Goal: Check status

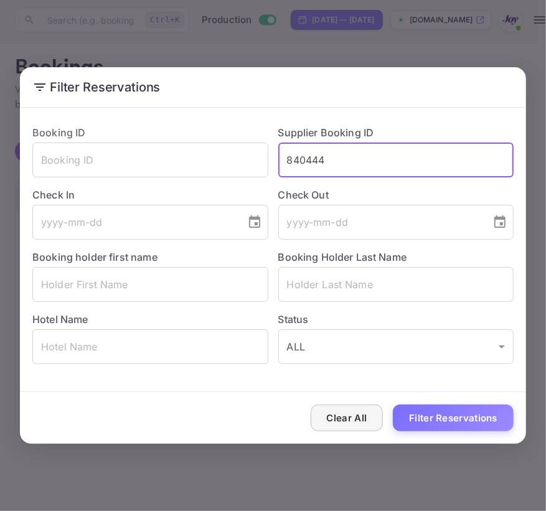
click at [368, 422] on button "Clear All" at bounding box center [346, 417] width 73 height 27
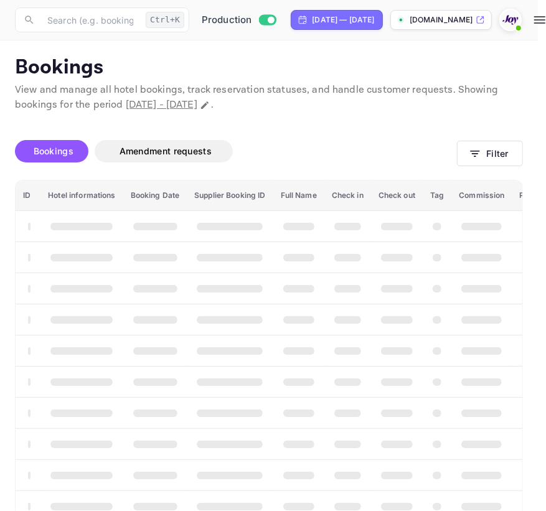
click at [368, 422] on div "Clear All Filter Reservations" at bounding box center [273, 418] width 506 height 52
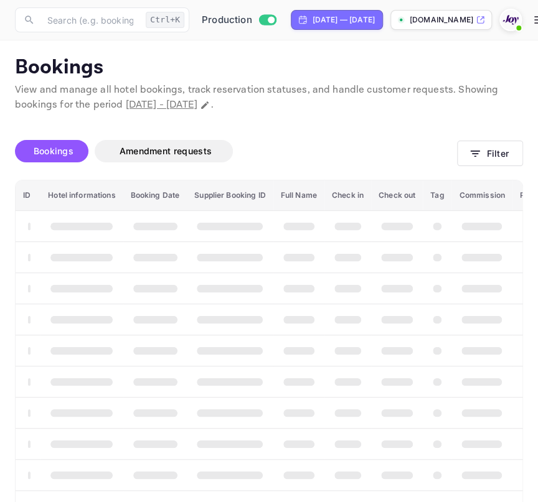
click at [368, 422] on th "booking table" at bounding box center [347, 412] width 47 height 31
click at [504, 146] on button "Filter" at bounding box center [490, 154] width 66 height 26
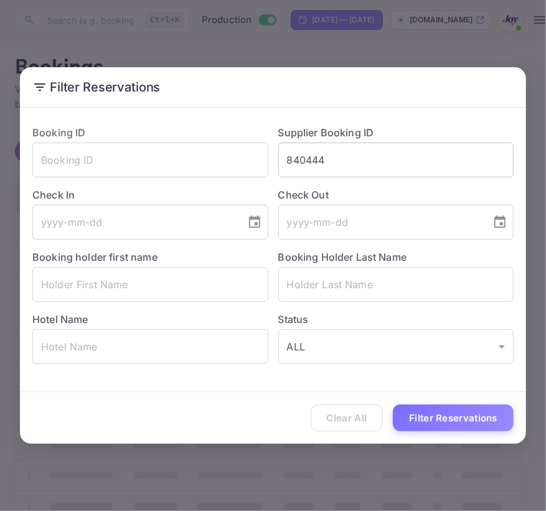
click at [490, 155] on input "840444" at bounding box center [396, 159] width 236 height 35
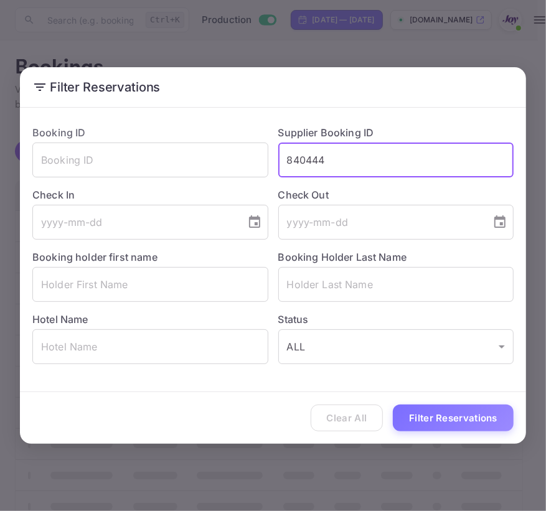
click at [490, 155] on input "840444" at bounding box center [396, 159] width 236 height 35
click at [159, 287] on input "text" at bounding box center [150, 284] width 236 height 35
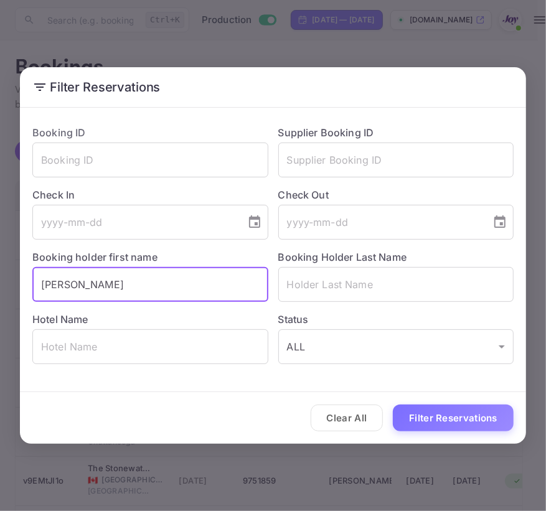
type input "[PERSON_NAME]"
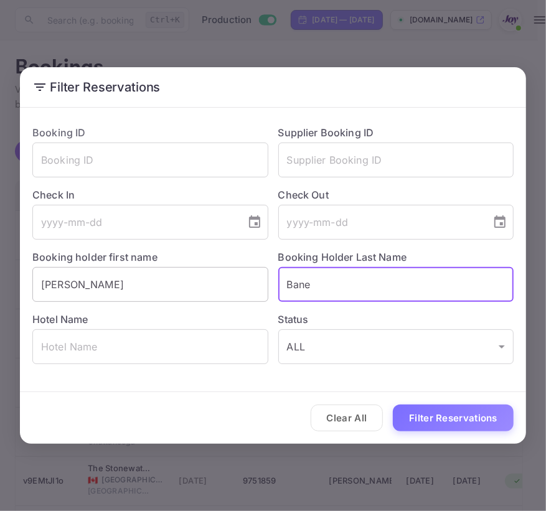
type input "Bane"
click at [393, 404] on button "Filter Reservations" at bounding box center [453, 417] width 121 height 27
click at [47, 279] on input "[PERSON_NAME]" at bounding box center [150, 284] width 236 height 35
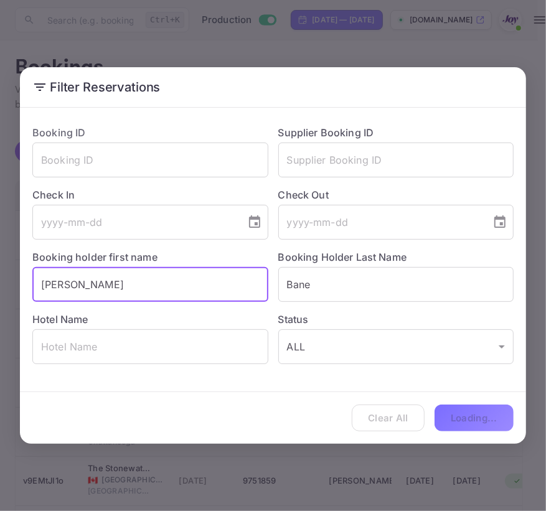
click at [47, 279] on input "[PERSON_NAME]" at bounding box center [150, 284] width 236 height 35
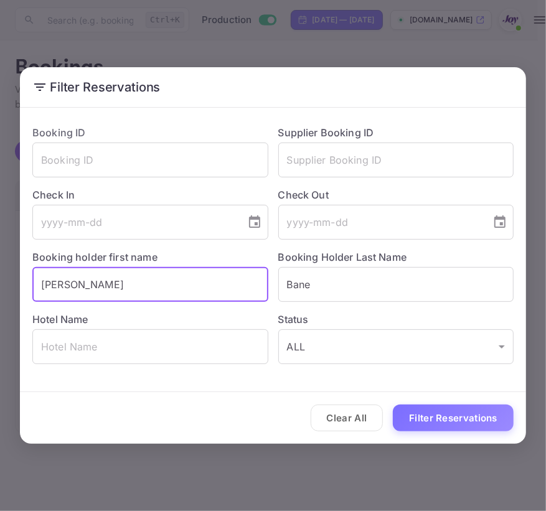
type input "[PERSON_NAME]"
click at [393, 404] on button "Filter Reservations" at bounding box center [453, 417] width 121 height 27
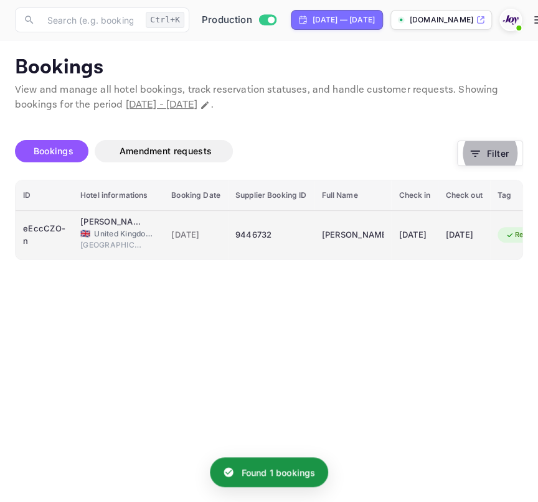
click at [121, 212] on td "[PERSON_NAME][GEOGRAPHIC_DATA] 🇬🇧 [GEOGRAPHIC_DATA] and [GEOGRAPHIC_DATA] [GEOG…" at bounding box center [118, 234] width 91 height 49
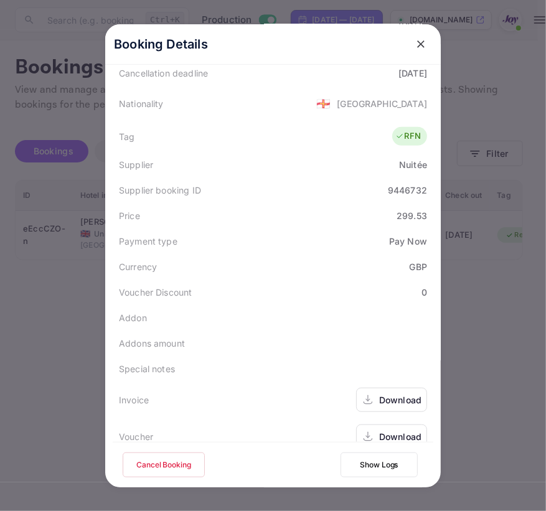
scroll to position [301, 0]
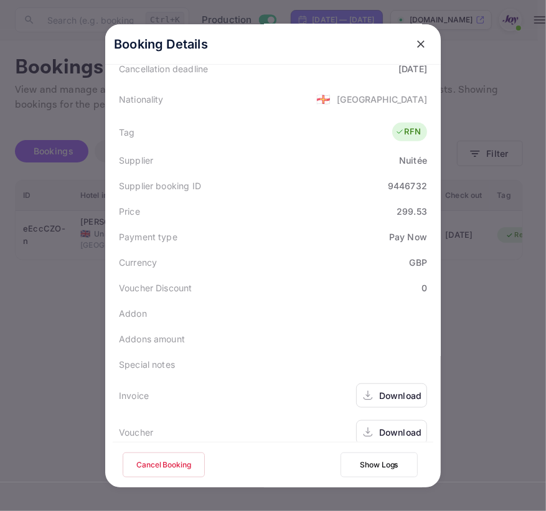
click at [404, 389] on div "Download" at bounding box center [400, 395] width 42 height 13
click at [364, 426] on icon at bounding box center [368, 432] width 12 height 13
